Goal: Task Accomplishment & Management: Use online tool/utility

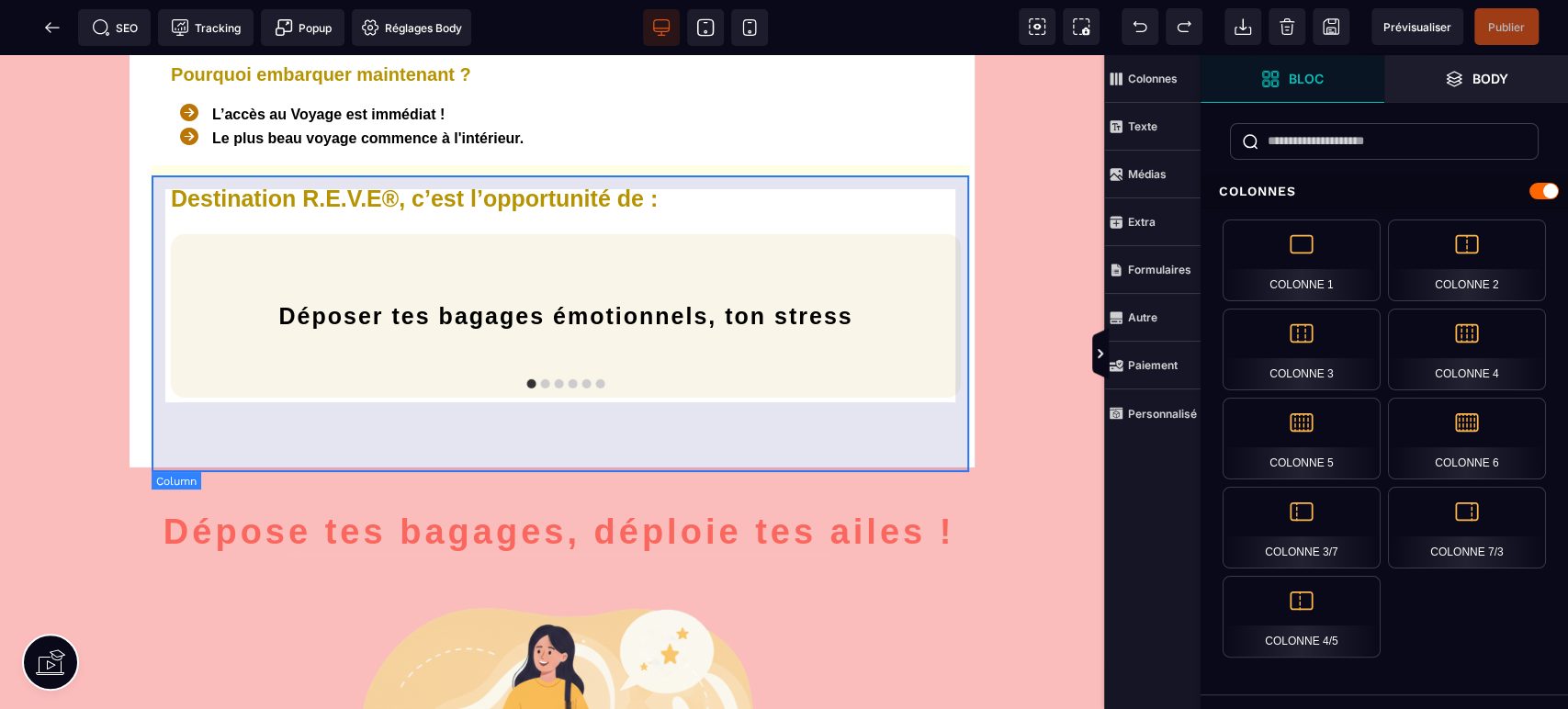
scroll to position [4012, 0]
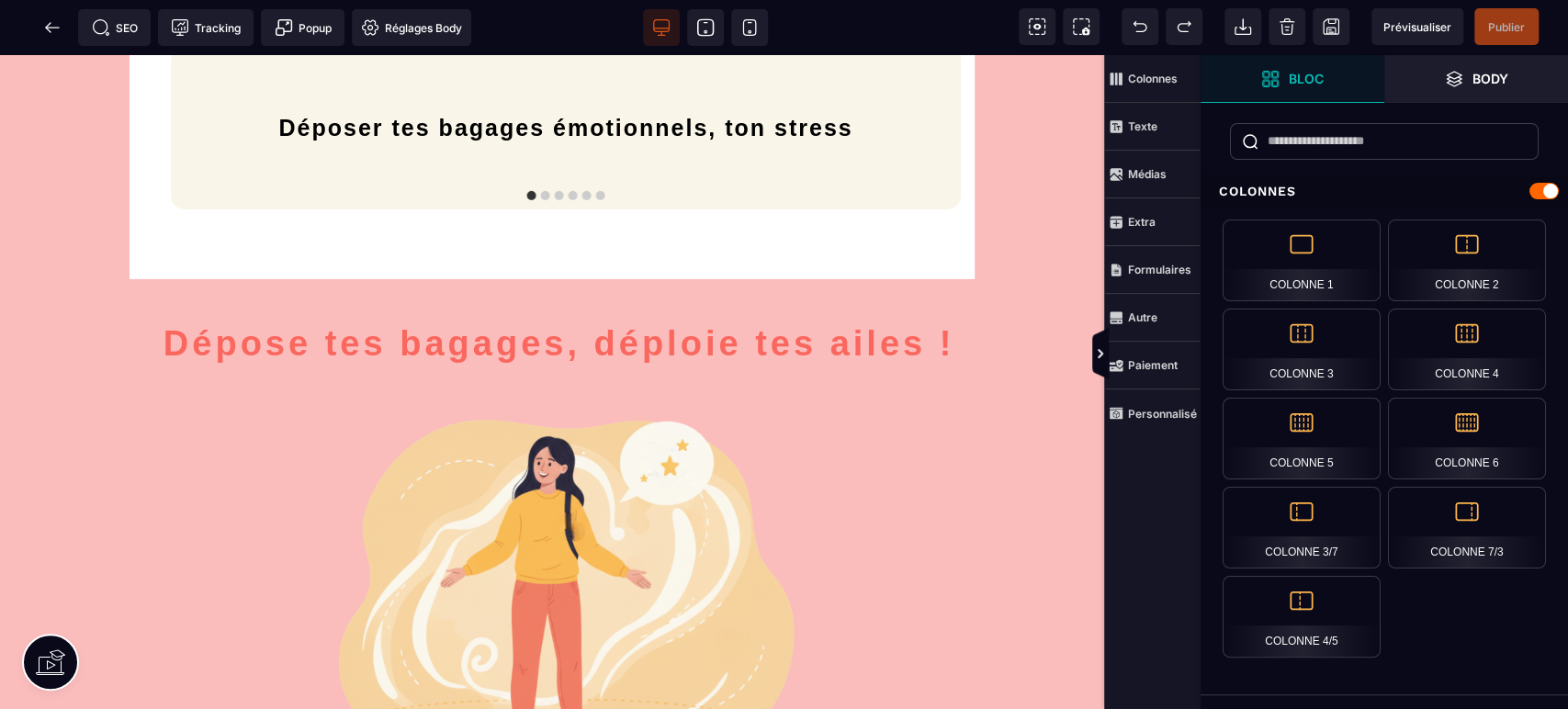
click at [44, 29] on icon at bounding box center [52, 28] width 19 height 19
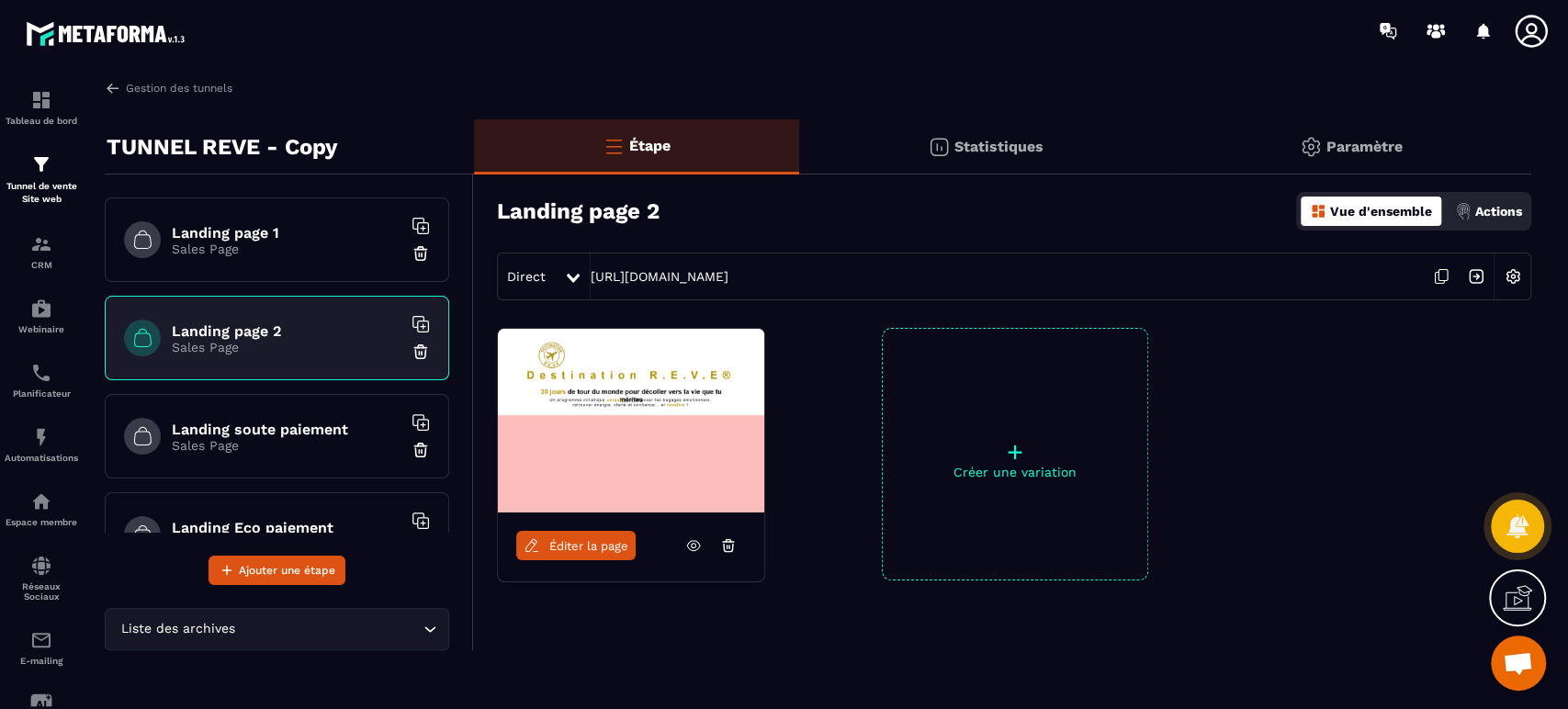
click at [274, 212] on div "Landing page 1 Sales Page" at bounding box center [277, 239] width 344 height 84
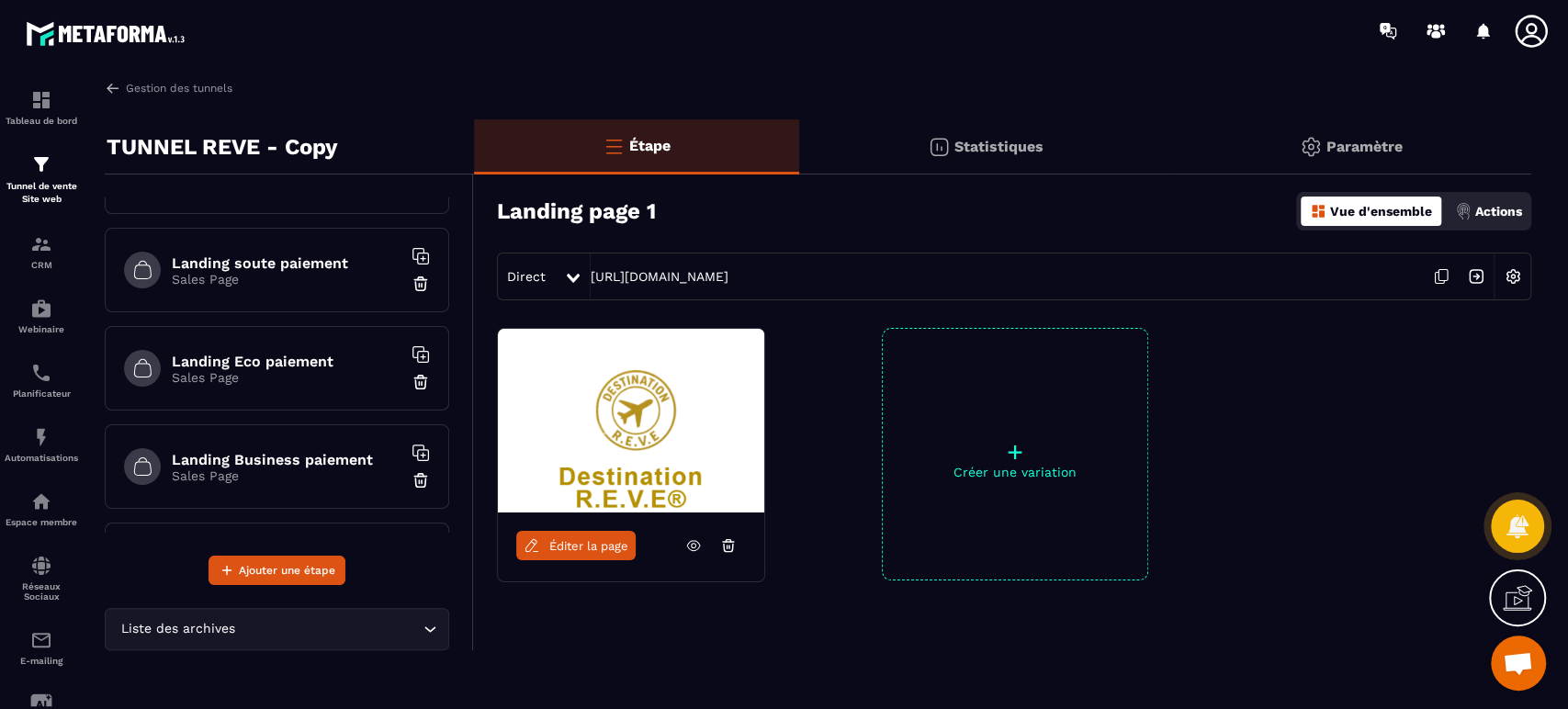
scroll to position [135, 0]
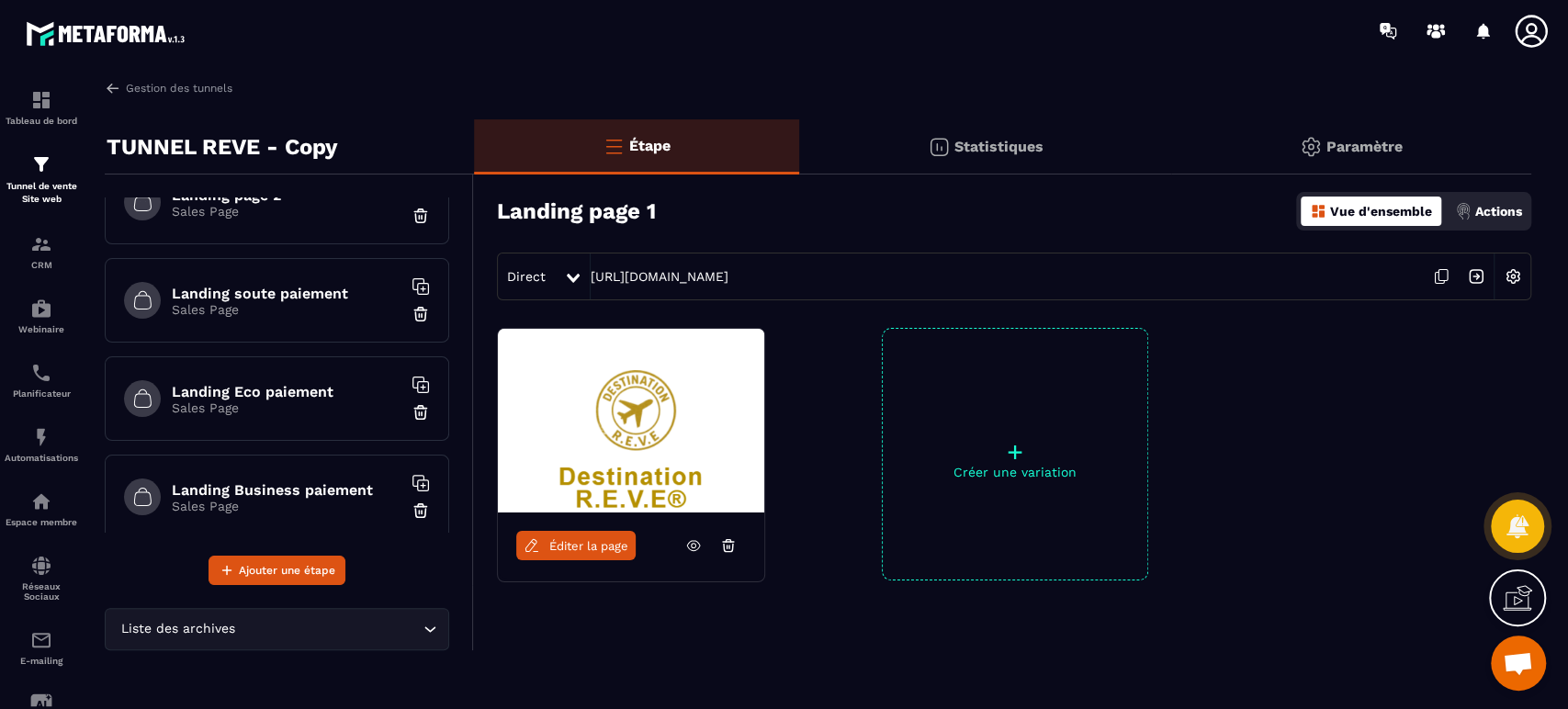
click at [296, 287] on h6 "Landing soute paiement" at bounding box center [286, 293] width 229 height 18
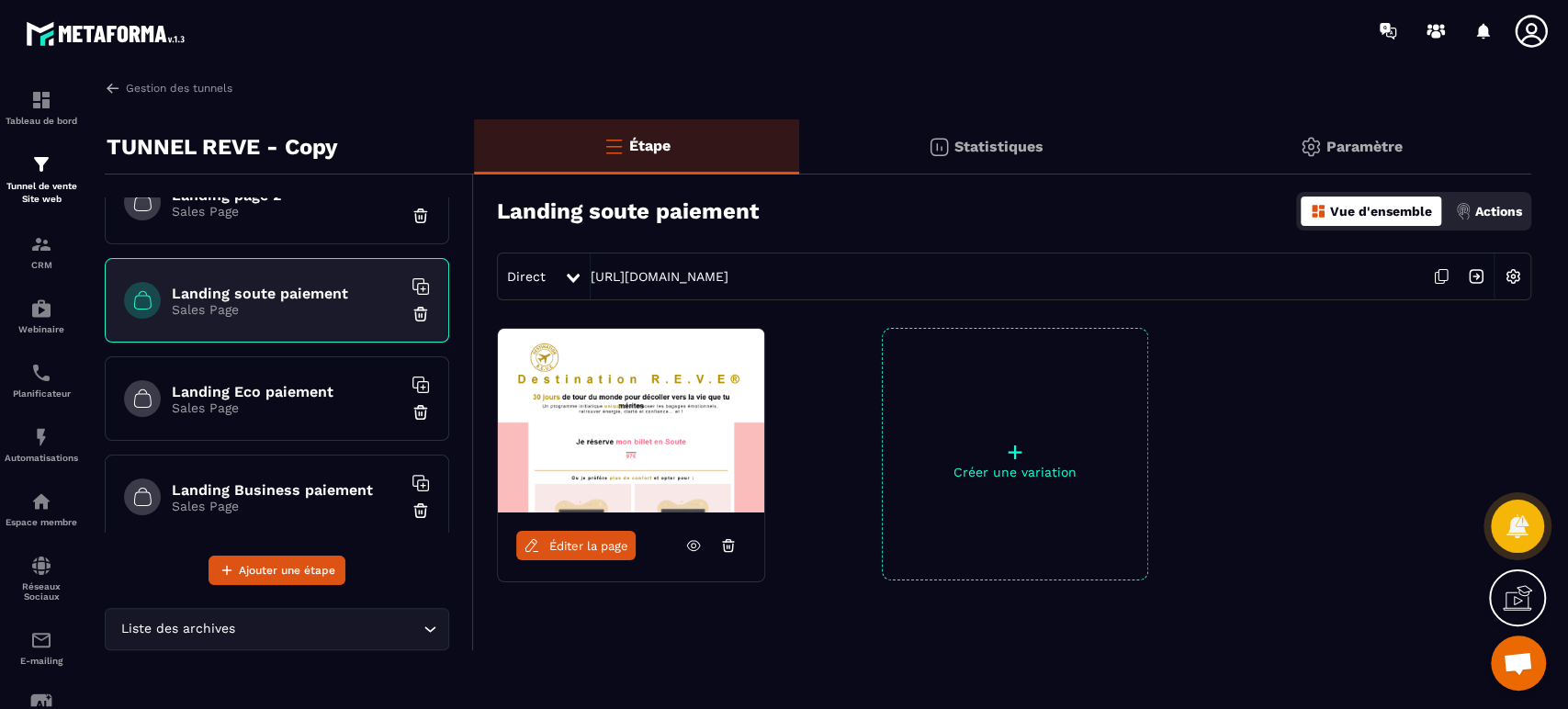
click at [575, 548] on span "Éditer la page" at bounding box center [589, 546] width 79 height 14
